Goal: Task Accomplishment & Management: Manage account settings

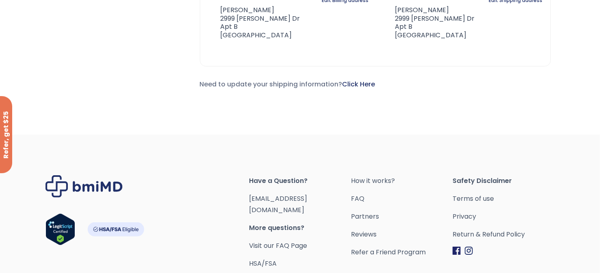
scroll to position [243, 0]
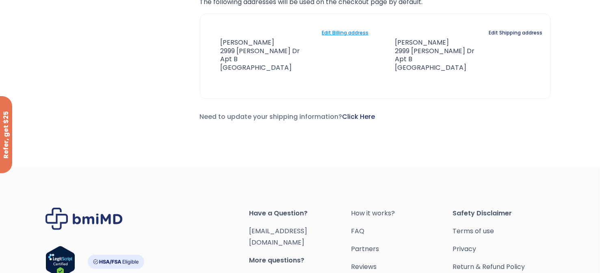
click at [343, 30] on link "Edit Billing address" at bounding box center [345, 32] width 47 height 11
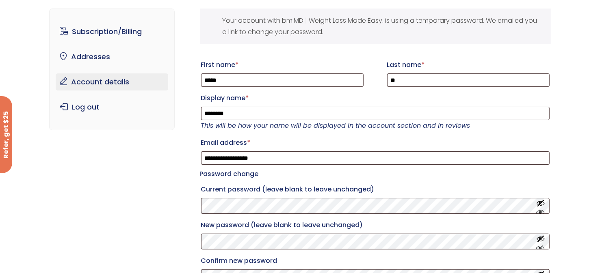
scroll to position [81, 0]
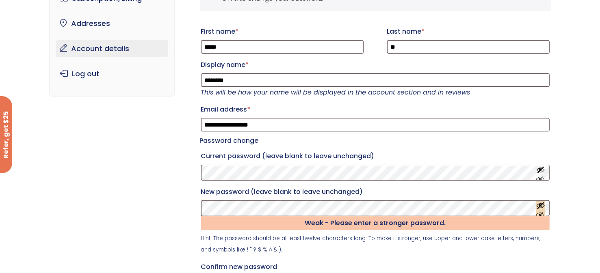
click at [542, 214] on button "Show password" at bounding box center [540, 208] width 9 height 15
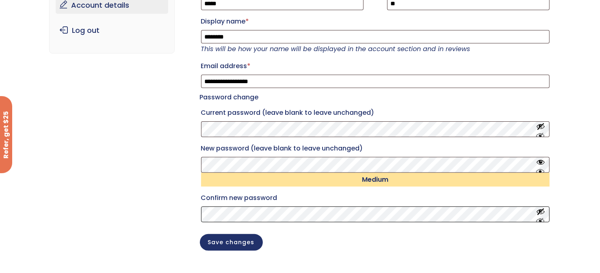
scroll to position [163, 0]
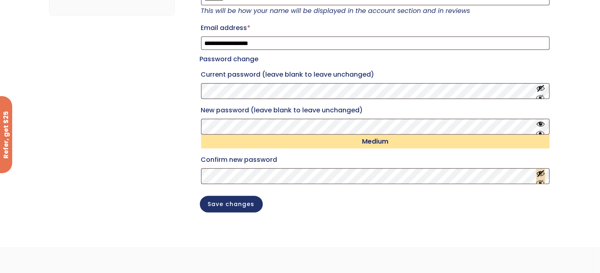
click at [539, 184] on button "Show password" at bounding box center [540, 176] width 9 height 15
click at [222, 219] on div "**********" at bounding box center [375, 56] width 351 height 325
click at [222, 209] on button "Save changes" at bounding box center [231, 203] width 63 height 17
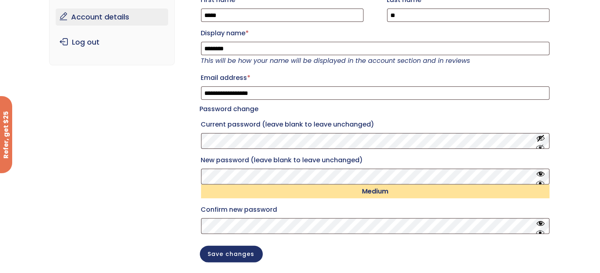
scroll to position [81, 0]
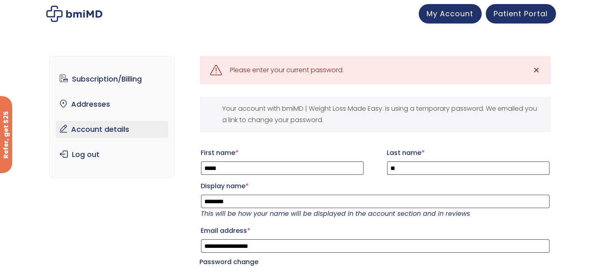
scroll to position [243, 0]
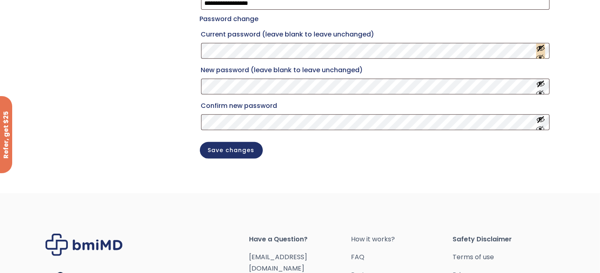
click at [536, 58] on button "Show password" at bounding box center [540, 50] width 9 height 15
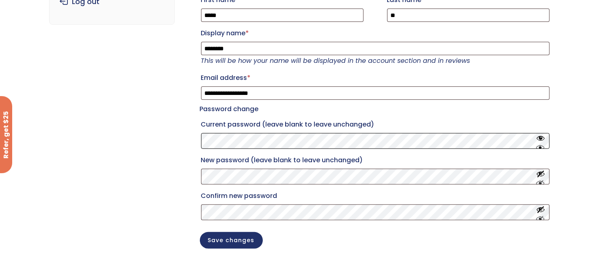
scroll to position [0, 0]
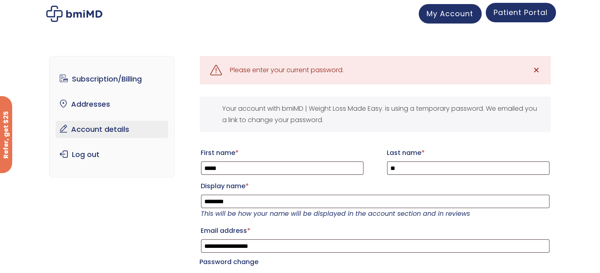
click at [516, 19] on link "Patient Portal" at bounding box center [521, 13] width 70 height 20
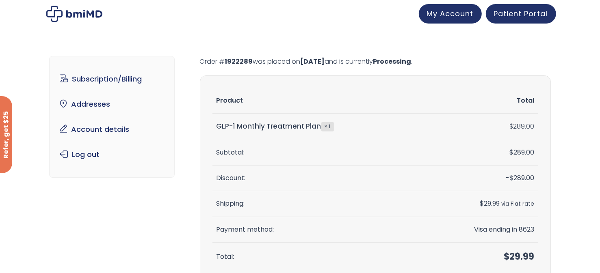
click at [116, 89] on ul "Subscription/Billing bmiRewards Addresses Account details Submit a Review Log o…" at bounding box center [112, 117] width 113 height 93
